Goal: Information Seeking & Learning: Find specific fact

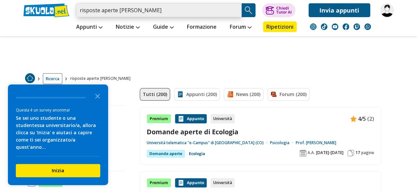
click at [80, 9] on input "risposte aperte prof ladu" at bounding box center [158, 10] width 165 height 14
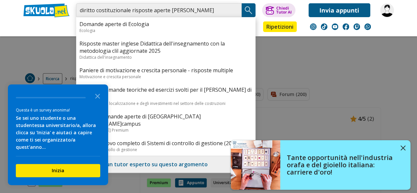
type input "diritto costituzionale risposte aperte [PERSON_NAME]"
click at [248, 8] on img "Search Button" at bounding box center [248, 10] width 10 height 10
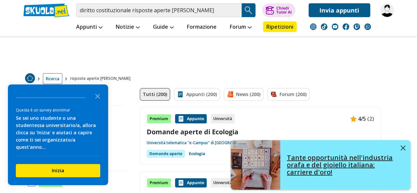
click at [404, 145] on button at bounding box center [402, 148] width 5 height 7
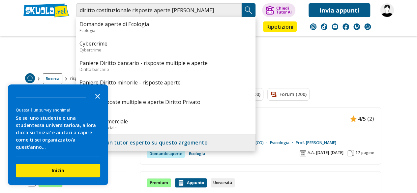
click at [95, 102] on icon "Close the survey" at bounding box center [97, 95] width 13 height 13
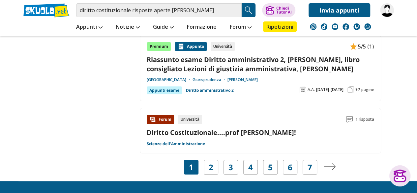
scroll to position [1186, 0]
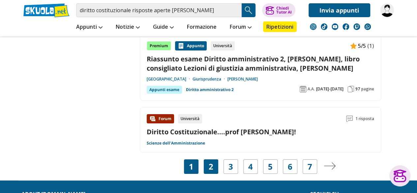
click at [209, 164] on link "2" at bounding box center [211, 166] width 5 height 9
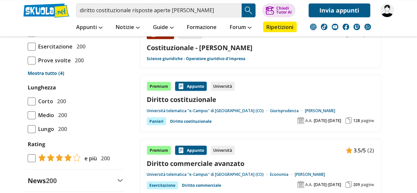
scroll to position [626, 0]
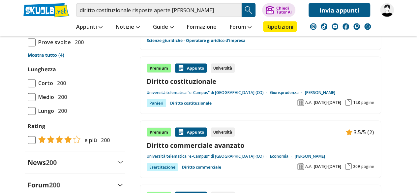
click at [198, 92] on link "Università telematica "e-Campus" di [GEOGRAPHIC_DATA] (CO)" at bounding box center [208, 92] width 123 height 5
click at [221, 91] on link "Università telematica "e-Campus" di [GEOGRAPHIC_DATA] (CO)" at bounding box center [208, 92] width 123 height 5
click at [196, 66] on div "Appunto" at bounding box center [191, 68] width 32 height 9
